Goal: Information Seeking & Learning: Check status

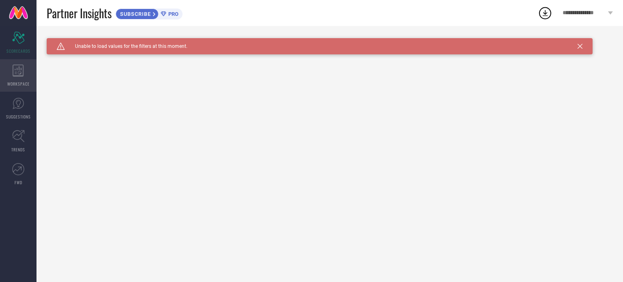
click at [10, 78] on div "WORKSPACE" at bounding box center [18, 75] width 37 height 32
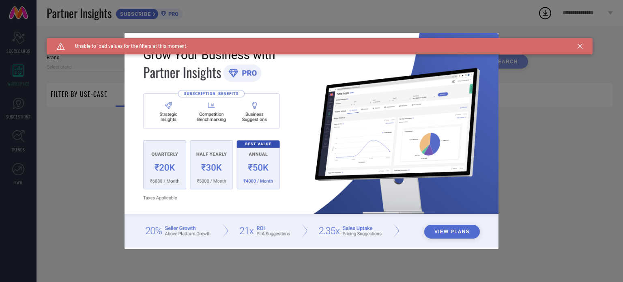
type input "1 STOP FASHION"
type input "All"
click at [84, 40] on div "Caution Created with Sketch. Unable to load values for the filters at this mome…" at bounding box center [320, 46] width 546 height 16
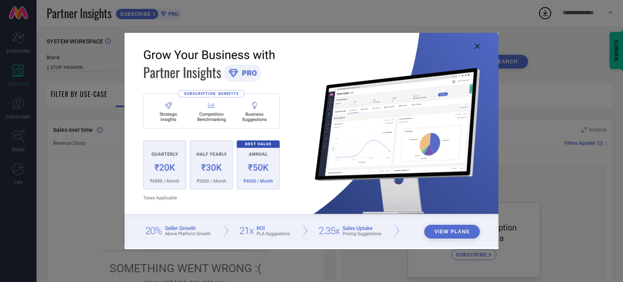
click at [579, 48] on div "View Plans" at bounding box center [311, 141] width 623 height 282
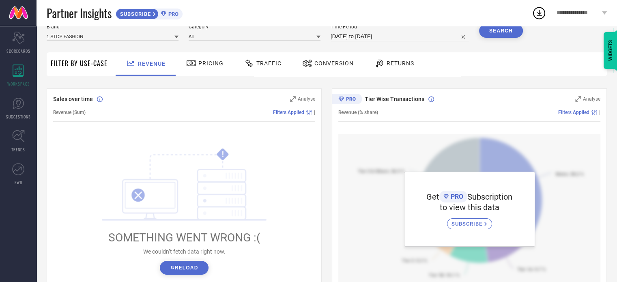
scroll to position [4, 0]
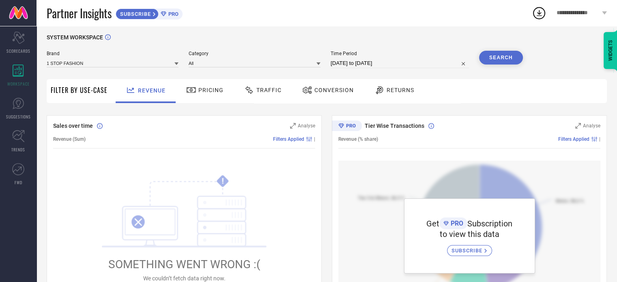
click at [264, 95] on div "Traffic" at bounding box center [262, 90] width 41 height 14
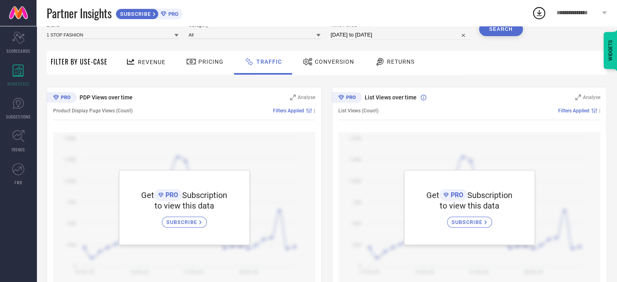
scroll to position [52, 0]
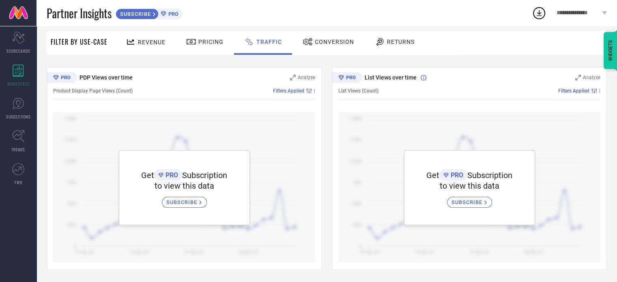
click at [183, 199] on span "SUBSCRIBE" at bounding box center [182, 202] width 33 height 6
click at [325, 40] on span "Conversion" at bounding box center [334, 42] width 39 height 6
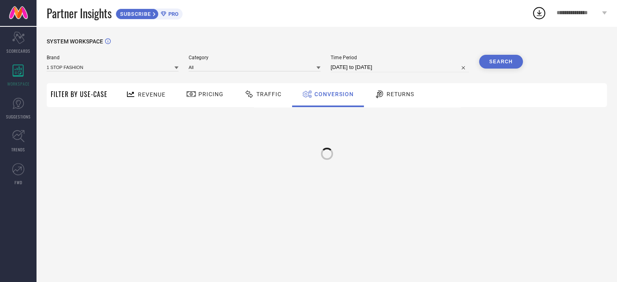
scroll to position [0, 0]
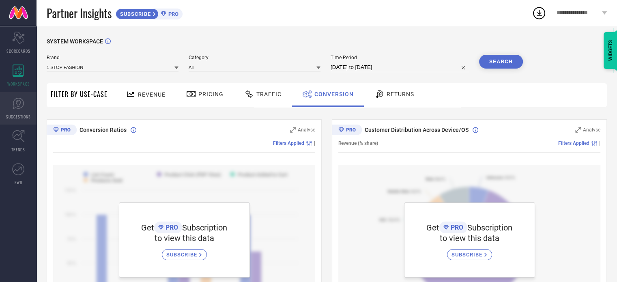
click at [14, 114] on span "SUGGESTIONS" at bounding box center [18, 117] width 25 height 6
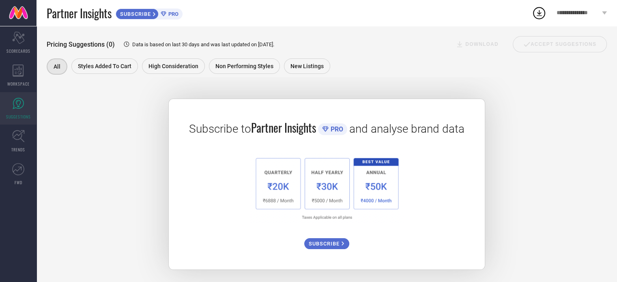
scroll to position [117, 0]
click at [15, 142] on icon at bounding box center [18, 136] width 13 height 13
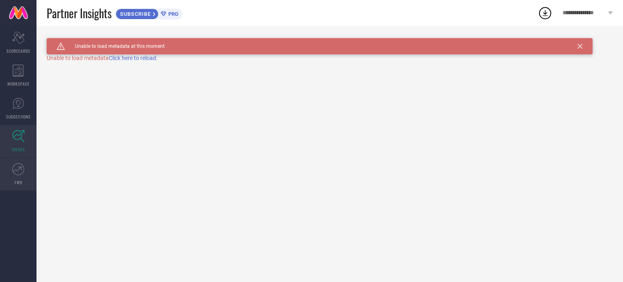
click at [16, 174] on icon at bounding box center [18, 169] width 12 height 12
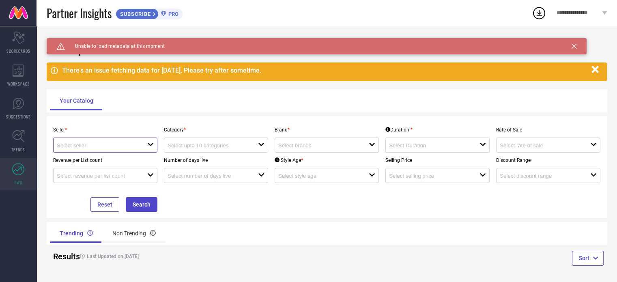
click at [125, 143] on input at bounding box center [98, 145] width 82 height 6
click at [125, 159] on li "Myntra ( MINT_1 )" at bounding box center [106, 161] width 104 height 15
type input "Myntra ( MINT_1 )"
click at [190, 149] on input at bounding box center [209, 145] width 82 height 6
click at [253, 207] on div "Seller * Myntra ( MINT_1 ) Category * close Brand * open Duration * open Rate o…" at bounding box center [327, 167] width 554 height 90
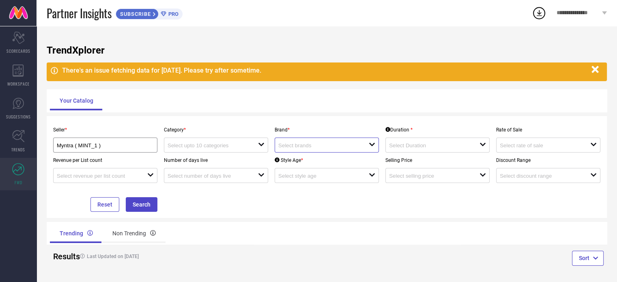
click at [317, 147] on input at bounding box center [319, 145] width 82 height 6
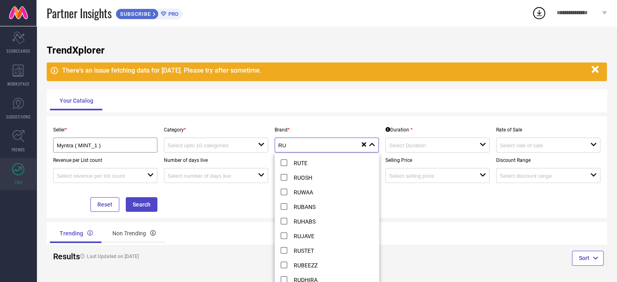
scroll to position [32, 0]
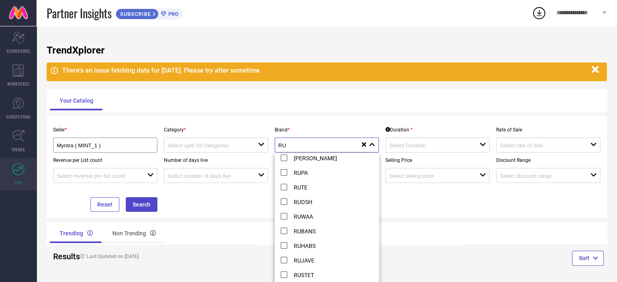
type input "RU"
click at [434, 214] on div "Seller * Myntra ( MINT_1 ) Category * open Brand * RU close reset Duration * op…" at bounding box center [327, 167] width 561 height 102
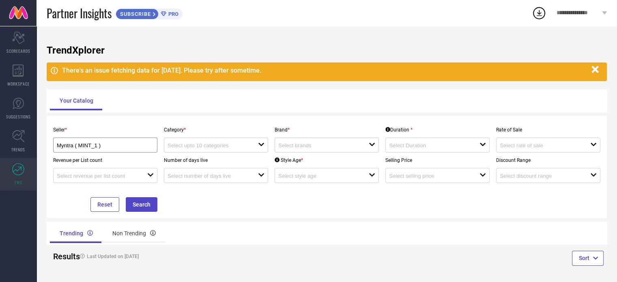
scroll to position [5, 0]
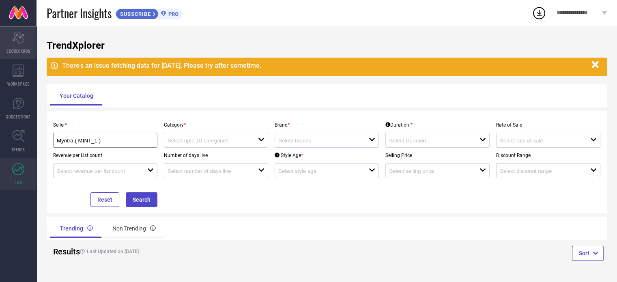
click at [17, 30] on div "Scorecard SCORECARDS" at bounding box center [18, 42] width 37 height 32
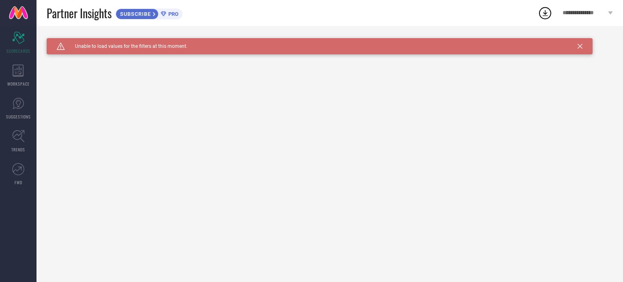
click at [164, 13] on icon at bounding box center [164, 13] width 6 height 5
